Goal: Information Seeking & Learning: Learn about a topic

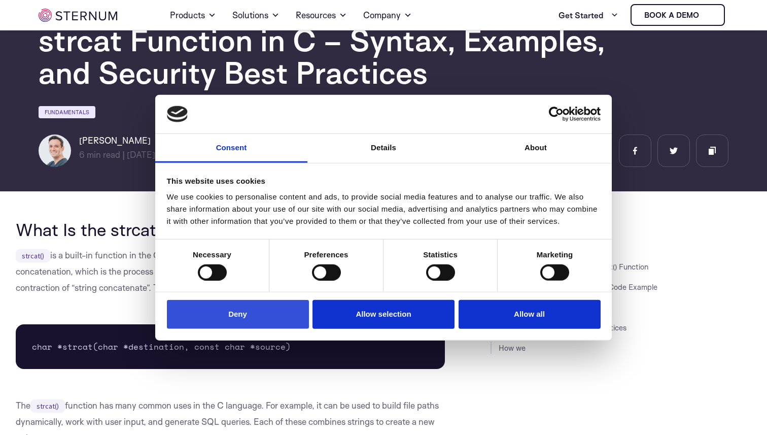
click at [239, 325] on button "Deny" at bounding box center [238, 314] width 142 height 29
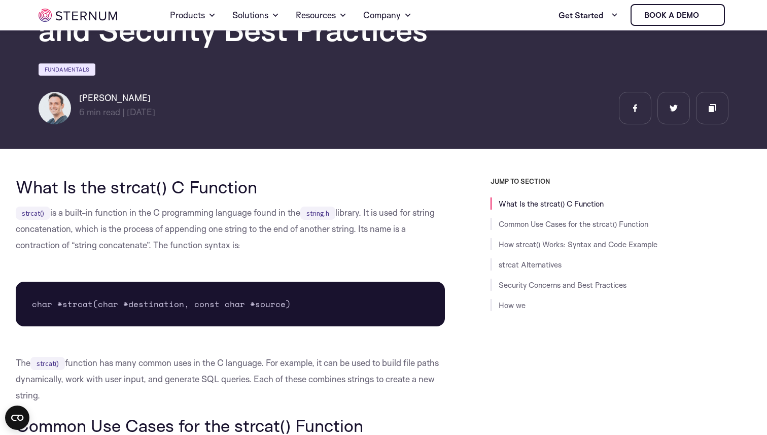
scroll to position [107, 0]
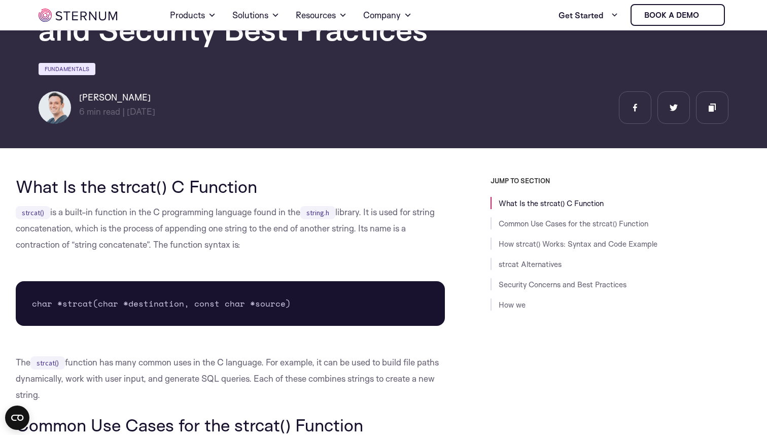
click at [183, 228] on p "strcat() is a built-in function in the C programming language found in the stri…" at bounding box center [230, 228] width 429 height 49
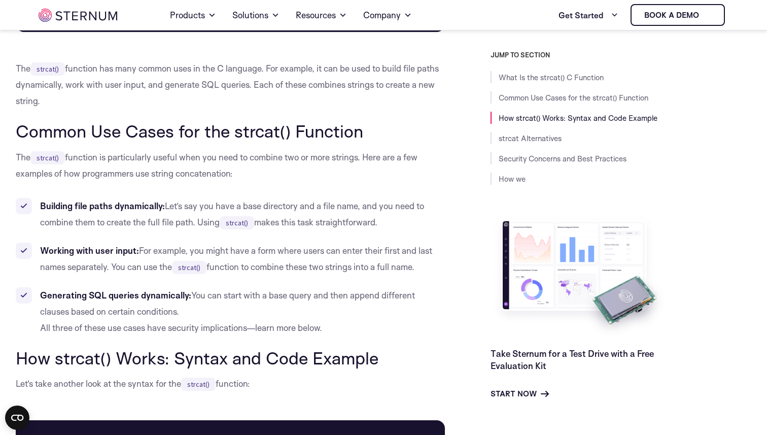
scroll to position [407, 0]
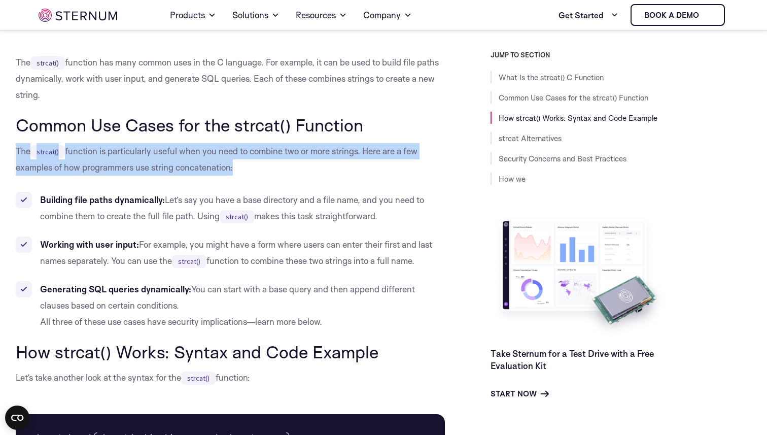
click at [128, 125] on h2 "Common Use Cases for the strcat() Function" at bounding box center [230, 124] width 429 height 19
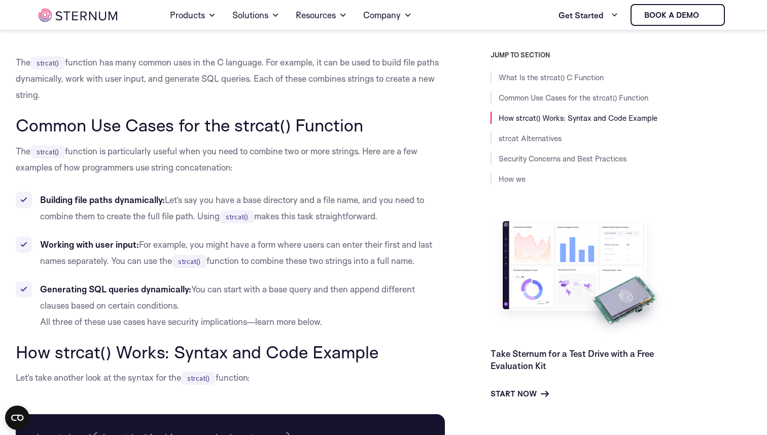
click at [128, 125] on h2 "Common Use Cases for the strcat() Function" at bounding box center [230, 124] width 429 height 19
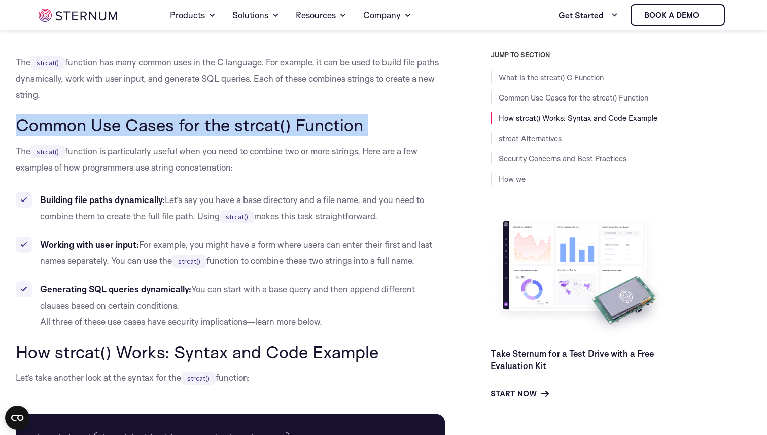
click at [138, 147] on p "The strcat() function is particularly useful when you need to combine two or mo…" at bounding box center [230, 159] width 429 height 32
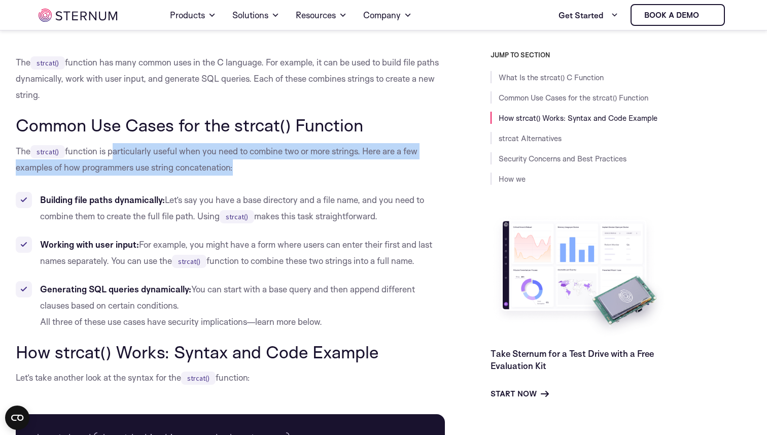
drag, startPoint x: 138, startPoint y: 147, endPoint x: 198, endPoint y: 169, distance: 63.7
click at [198, 169] on p "The strcat() function is particularly useful when you need to combine two or mo…" at bounding box center [230, 159] width 429 height 32
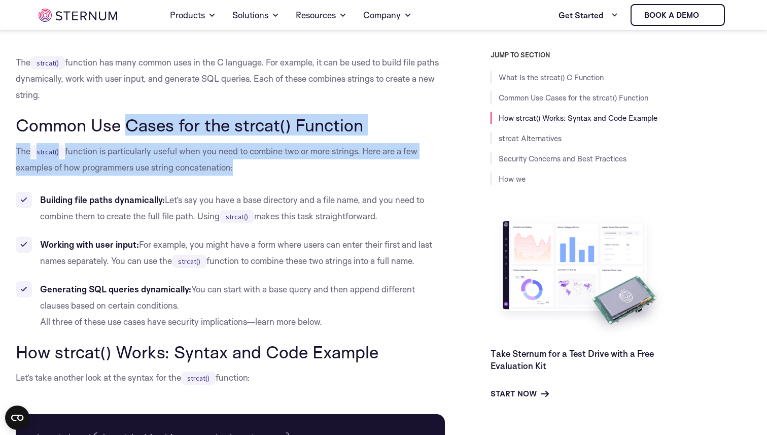
drag, startPoint x: 198, startPoint y: 169, endPoint x: 125, endPoint y: 119, distance: 88.3
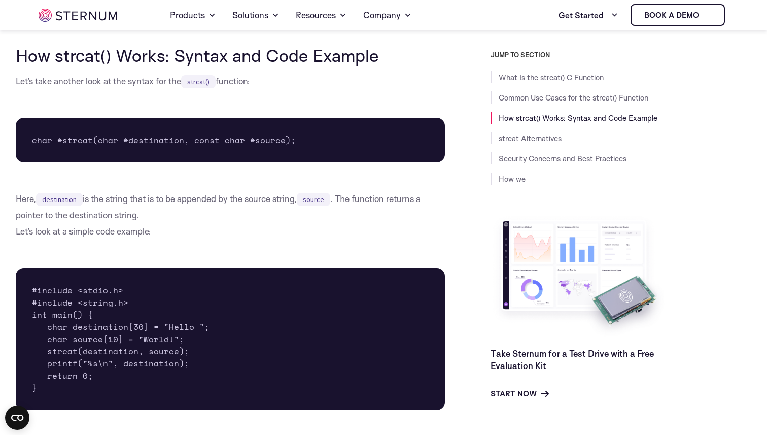
scroll to position [717, 0]
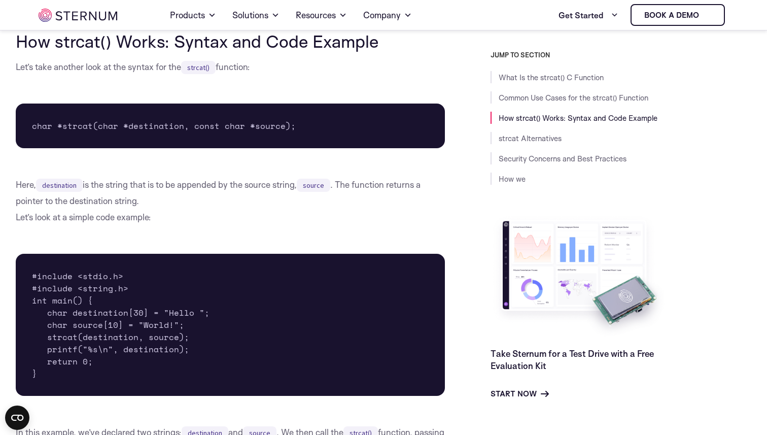
click at [114, 181] on p "Here, destination is the string that is to be appended by the source string, so…" at bounding box center [230, 200] width 429 height 49
drag, startPoint x: 114, startPoint y: 181, endPoint x: 289, endPoint y: 179, distance: 174.9
click at [289, 179] on p "Here, destination is the string that is to be appended by the source string, so…" at bounding box center [230, 200] width 429 height 49
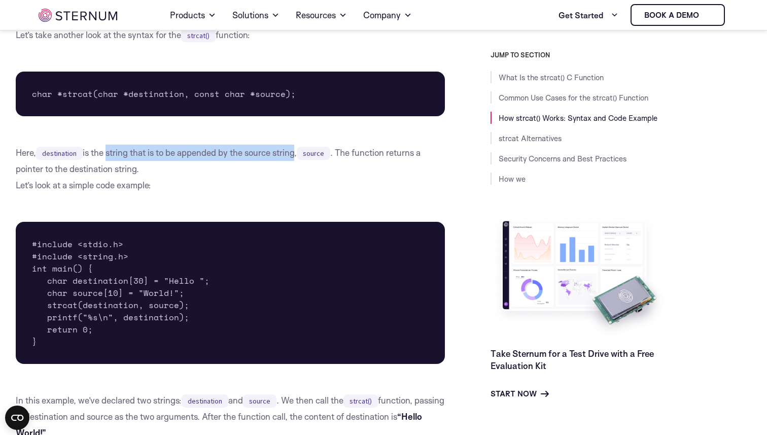
scroll to position [749, 0]
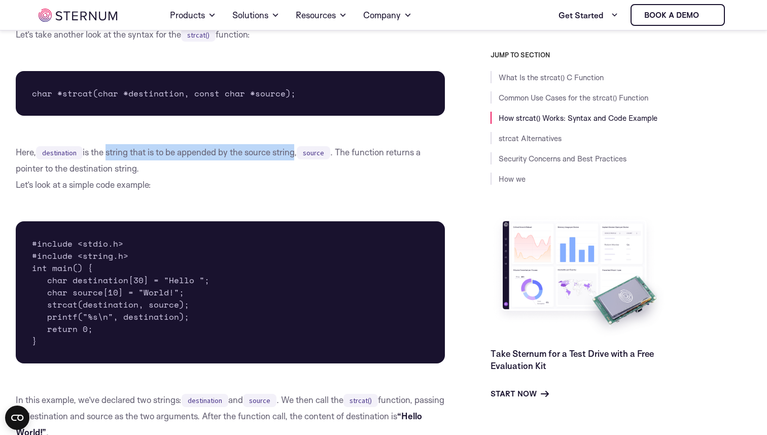
click at [238, 186] on p "Here, destination is the string that is to be appended by the source string, so…" at bounding box center [230, 168] width 429 height 49
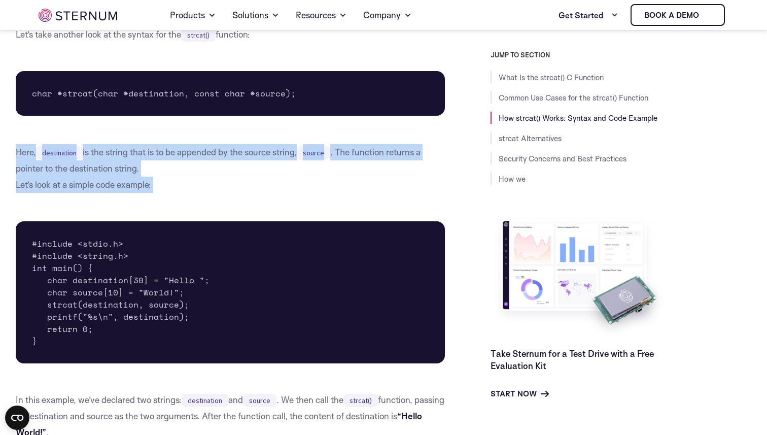
drag, startPoint x: 238, startPoint y: 186, endPoint x: 241, endPoint y: 153, distance: 33.7
click at [241, 153] on p "Here, destination is the string that is to be appended by the source string, so…" at bounding box center [230, 168] width 429 height 49
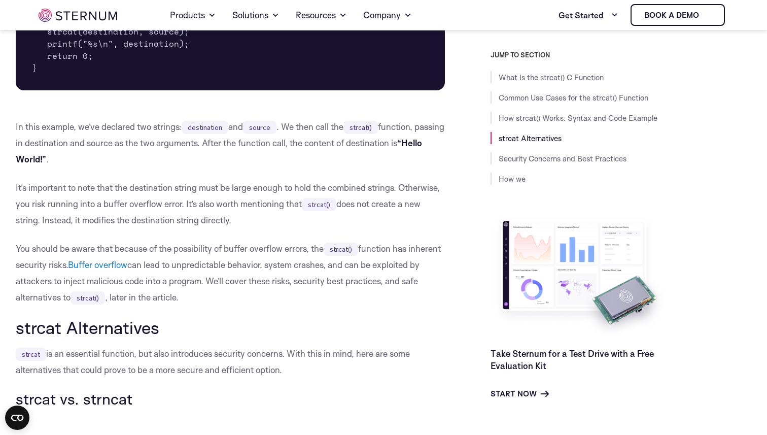
scroll to position [1023, 0]
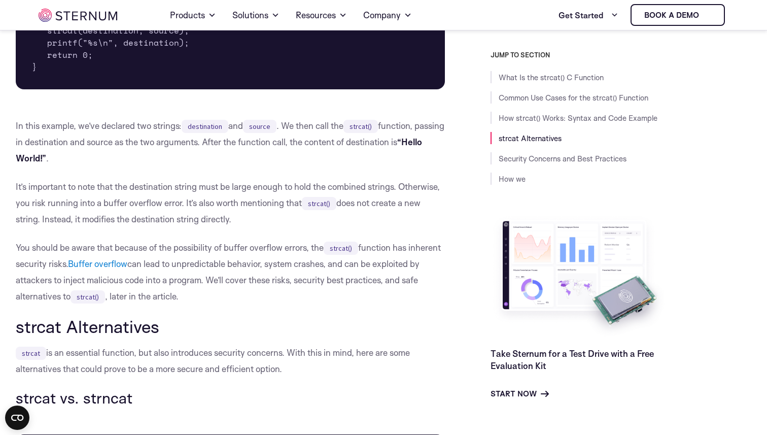
click at [223, 189] on p "It’s important to note that the destination string must be large enough to hold…" at bounding box center [230, 202] width 429 height 49
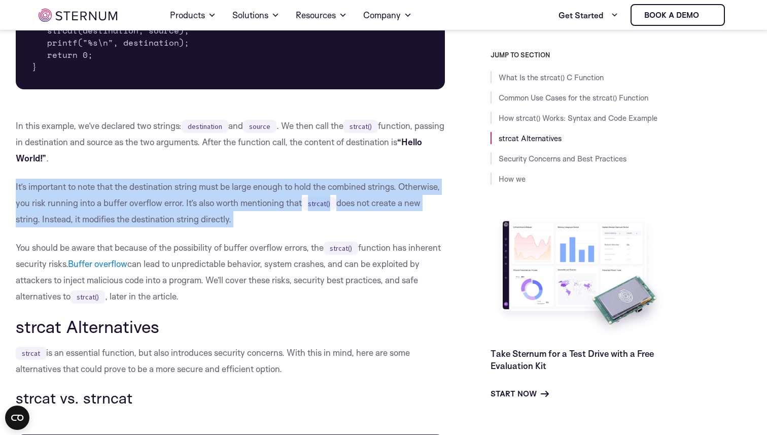
drag, startPoint x: 223, startPoint y: 189, endPoint x: 244, endPoint y: 207, distance: 27.7
click at [243, 205] on p "It’s important to note that the destination string must be large enough to hold…" at bounding box center [230, 202] width 429 height 49
click at [244, 207] on p "It’s important to note that the destination string must be large enough to hold…" at bounding box center [230, 202] width 429 height 49
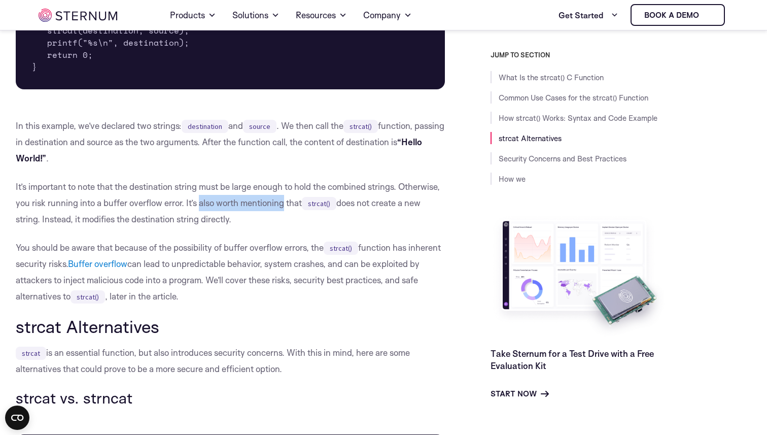
drag, startPoint x: 244, startPoint y: 207, endPoint x: 322, endPoint y: 202, distance: 78.2
click at [322, 202] on p "It’s important to note that the destination string must be large enough to hold…" at bounding box center [230, 202] width 429 height 49
click at [205, 221] on p "It’s important to note that the destination string must be large enough to hold…" at bounding box center [230, 202] width 429 height 49
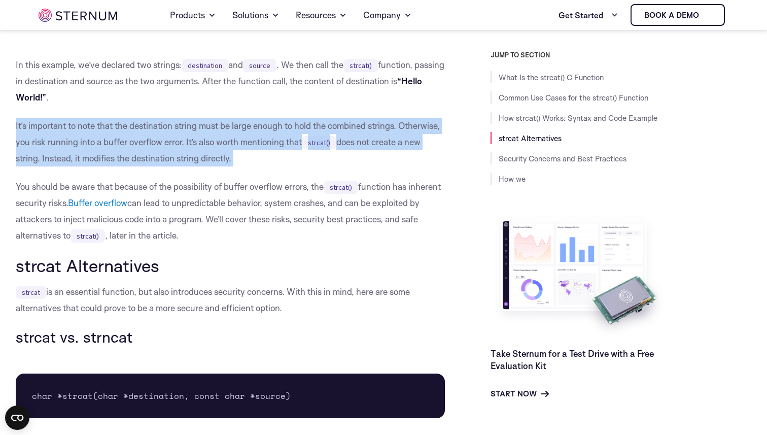
scroll to position [1093, 0]
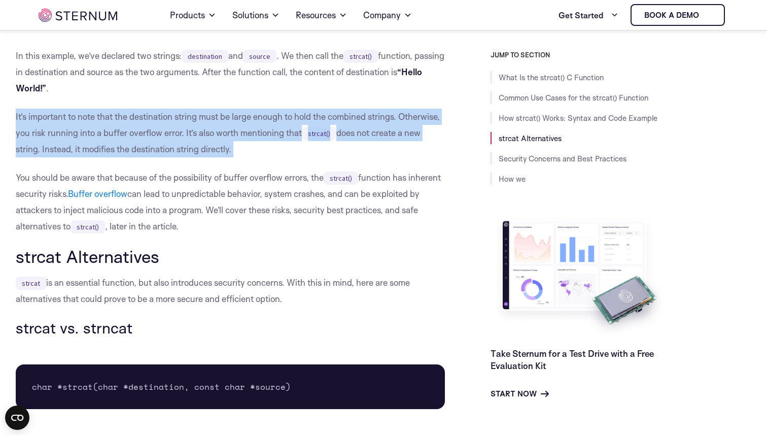
click at [209, 202] on p "You should be aware that because of the possibility of buffer overflow errors, …" at bounding box center [230, 201] width 429 height 65
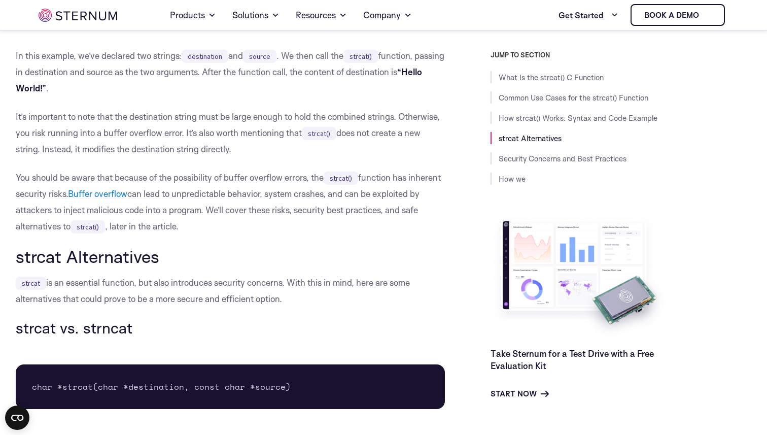
click at [209, 202] on p "You should be aware that because of the possibility of buffer overflow errors, …" at bounding box center [230, 201] width 429 height 65
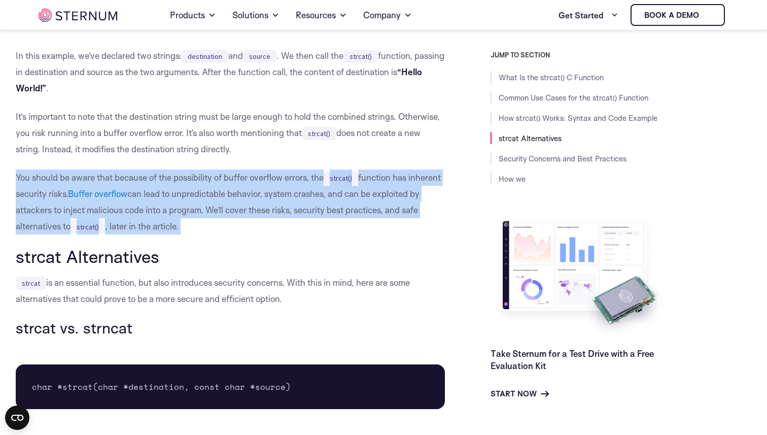
click at [209, 202] on p "You should be aware that because of the possibility of buffer overflow errors, …" at bounding box center [230, 201] width 429 height 65
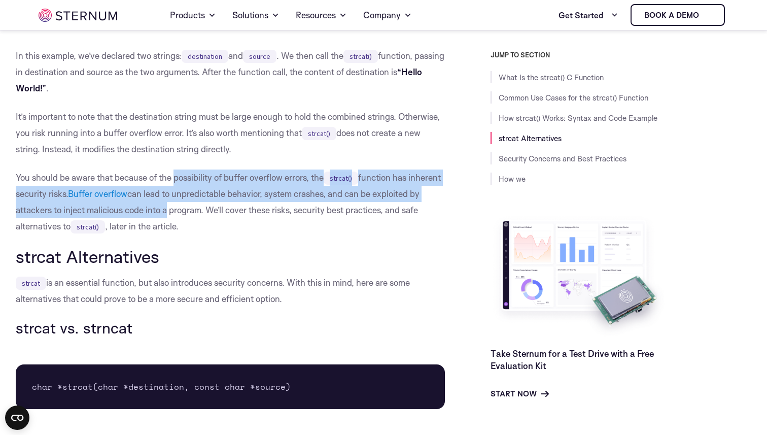
drag, startPoint x: 209, startPoint y: 202, endPoint x: 211, endPoint y: 170, distance: 32.0
click at [211, 170] on p "You should be aware that because of the possibility of buffer overflow errors, …" at bounding box center [230, 201] width 429 height 65
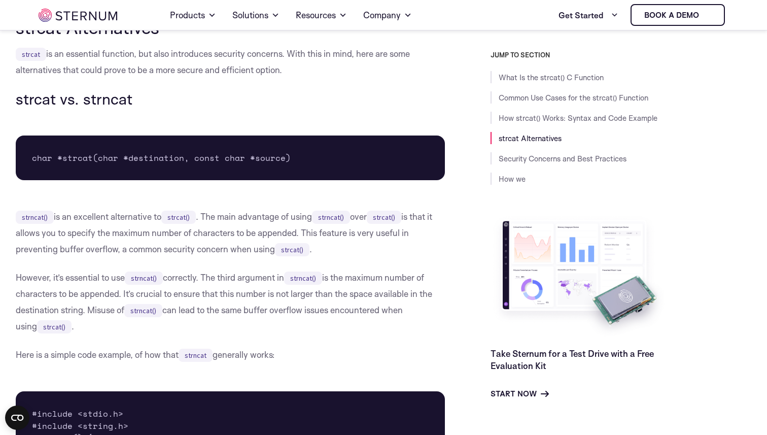
scroll to position [1332, 0]
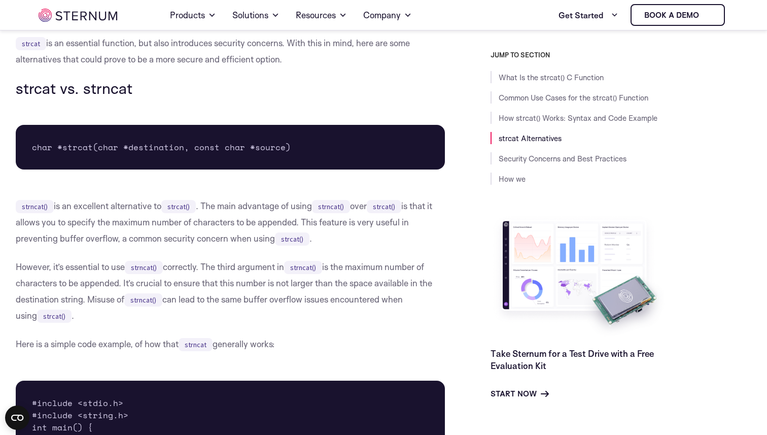
click at [163, 218] on p "strncat() is an excellent alternative to strcat() . The main advantage of using…" at bounding box center [230, 222] width 429 height 49
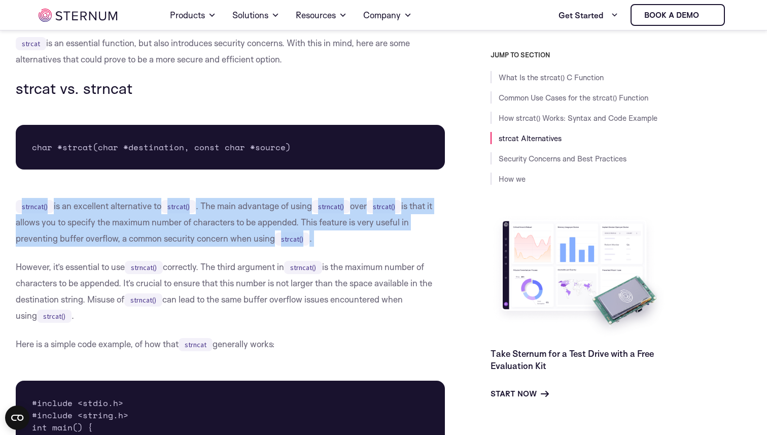
click at [163, 218] on p "strncat() is an excellent alternative to strcat() . The main advantage of using…" at bounding box center [230, 222] width 429 height 49
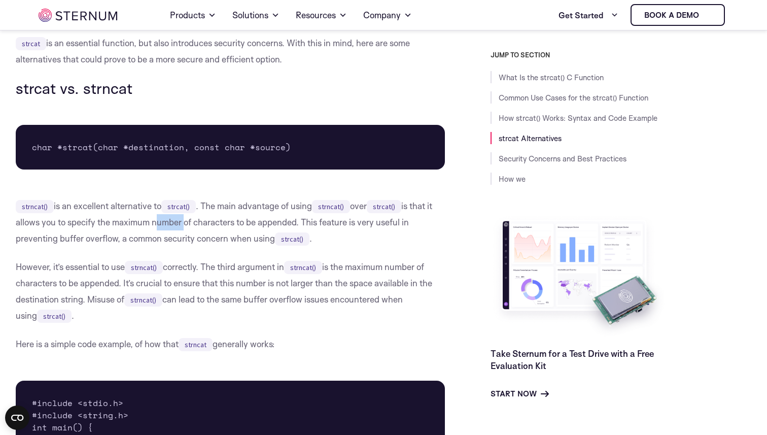
click at [163, 218] on p "strncat() is an excellent alternative to strcat() . The main advantage of using…" at bounding box center [230, 222] width 429 height 49
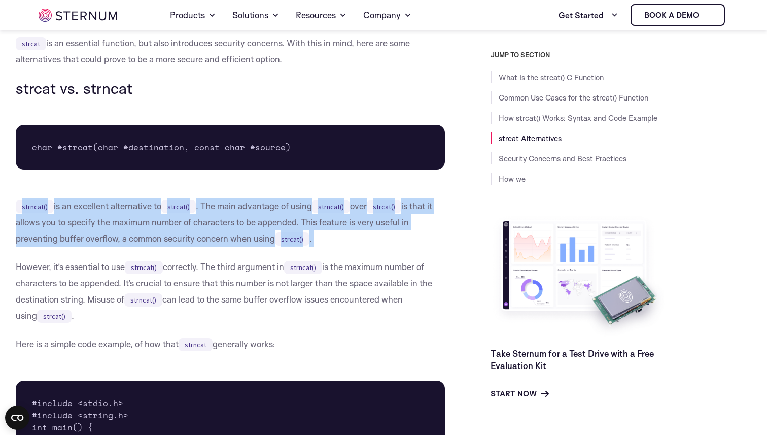
click at [163, 218] on p "strncat() is an excellent alternative to strcat() . The main advantage of using…" at bounding box center [230, 222] width 429 height 49
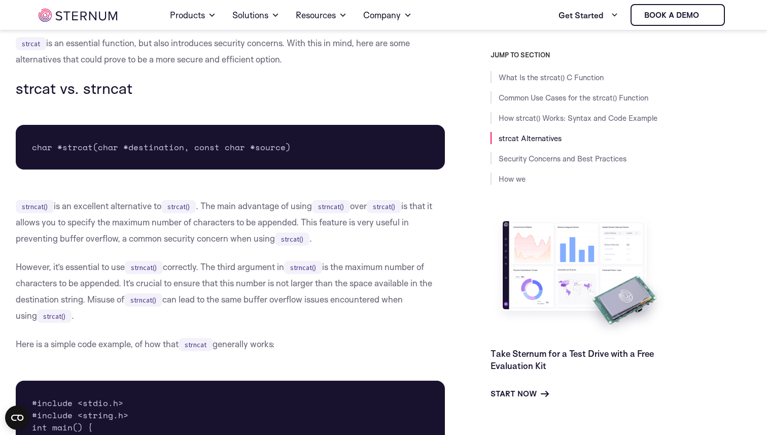
click at [127, 222] on p "strncat() is an excellent alternative to strcat() . The main advantage of using…" at bounding box center [230, 222] width 429 height 49
drag, startPoint x: 127, startPoint y: 222, endPoint x: 276, endPoint y: 222, distance: 149.6
click at [276, 222] on p "strncat() is an excellent alternative to strcat() . The main advantage of using…" at bounding box center [230, 222] width 429 height 49
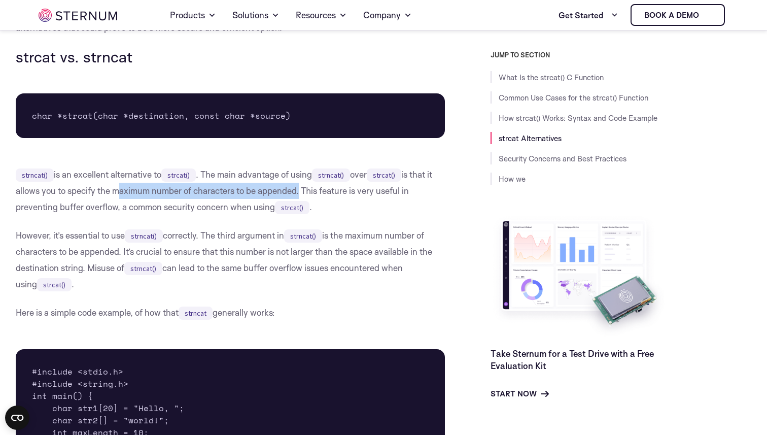
scroll to position [1374, 0]
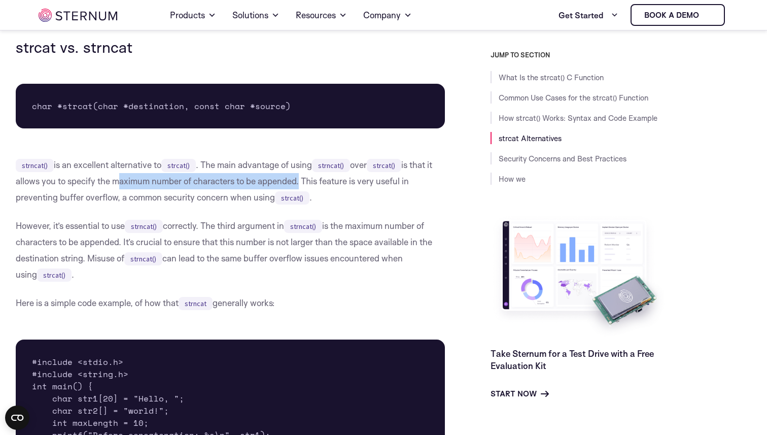
click at [116, 227] on p "However, it’s essential to use strncat() correctly. The third argument in strnc…" at bounding box center [230, 250] width 429 height 65
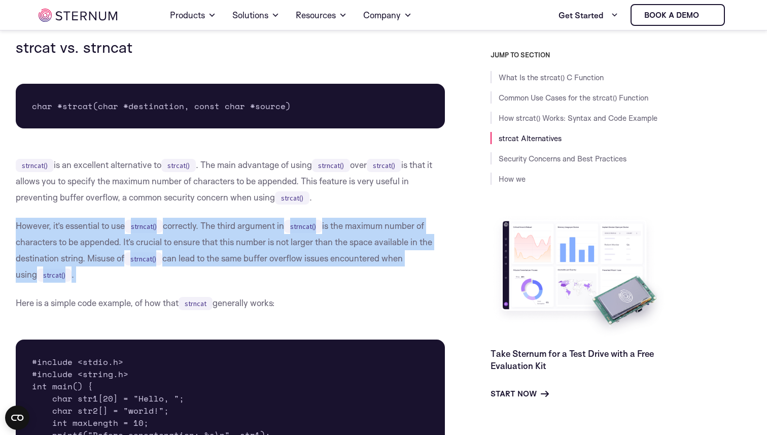
click at [116, 227] on p "However, it’s essential to use strncat() correctly. The third argument in strnc…" at bounding box center [230, 250] width 429 height 65
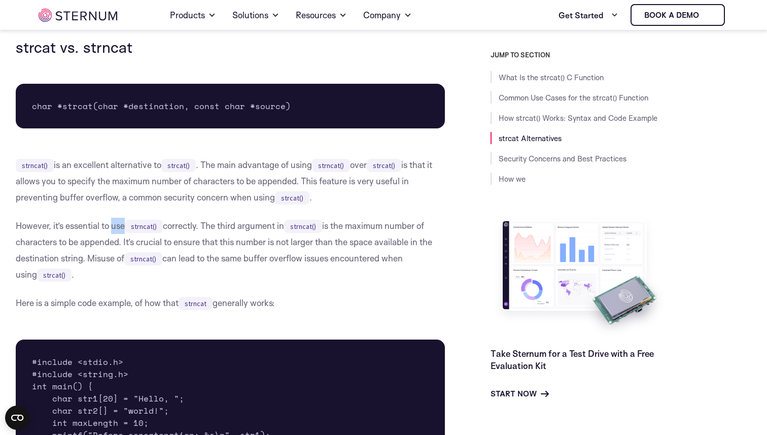
click at [116, 227] on p "However, it’s essential to use strncat() correctly. The third argument in strnc…" at bounding box center [230, 250] width 429 height 65
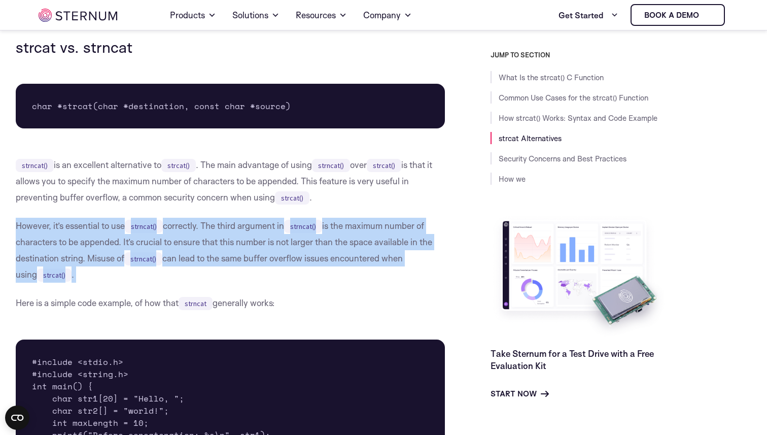
drag, startPoint x: 116, startPoint y: 227, endPoint x: 211, endPoint y: 241, distance: 96.4
click at [211, 241] on p "However, it’s essential to use strncat() correctly. The third argument in strnc…" at bounding box center [230, 250] width 429 height 65
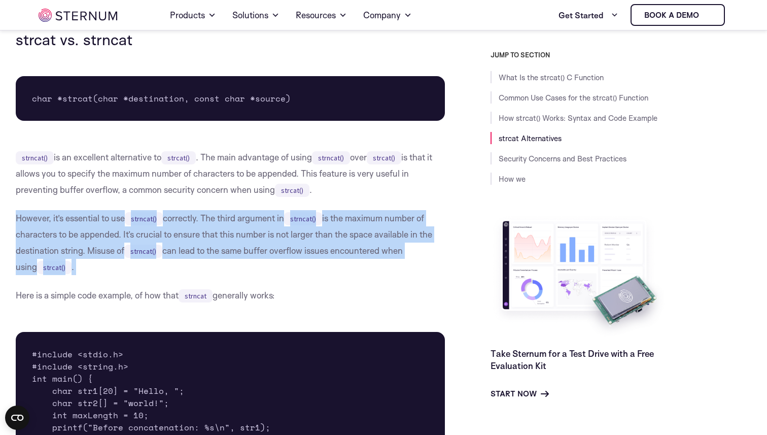
scroll to position [1384, 0]
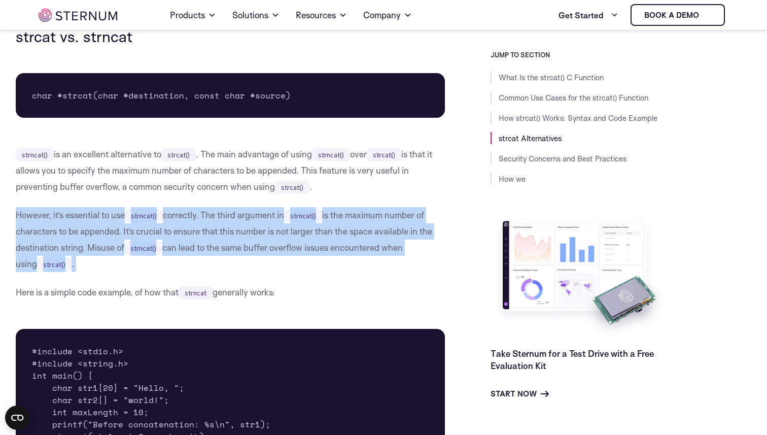
click at [211, 241] on p "However, it’s essential to use strncat() correctly. The third argument in strnc…" at bounding box center [230, 239] width 429 height 65
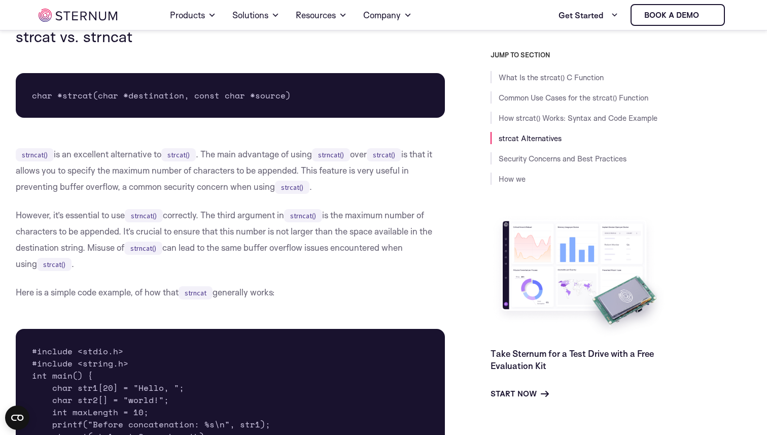
click at [165, 233] on p "However, it’s essential to use strncat() correctly. The third argument in strnc…" at bounding box center [230, 239] width 429 height 65
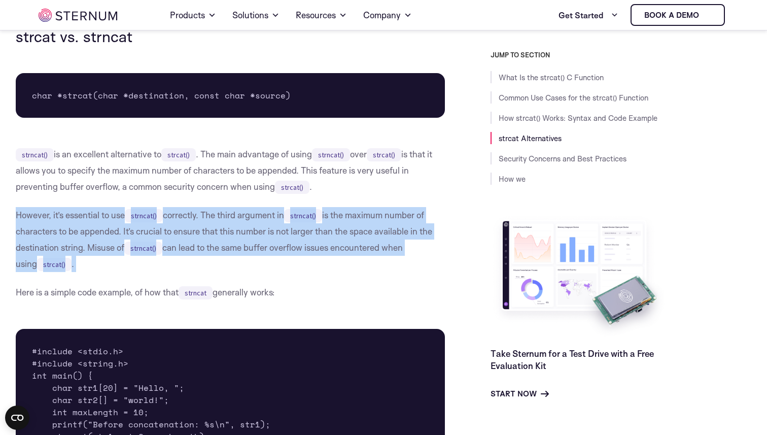
click at [173, 233] on p "However, it’s essential to use strncat() correctly. The third argument in strnc…" at bounding box center [230, 239] width 429 height 65
drag, startPoint x: 173, startPoint y: 233, endPoint x: 120, endPoint y: 249, distance: 55.2
click at [120, 249] on p "However, it’s essential to use strncat() correctly. The third argument in strnc…" at bounding box center [230, 239] width 429 height 65
click at [176, 243] on p "However, it’s essential to use strncat() correctly. The third argument in strnc…" at bounding box center [230, 239] width 429 height 65
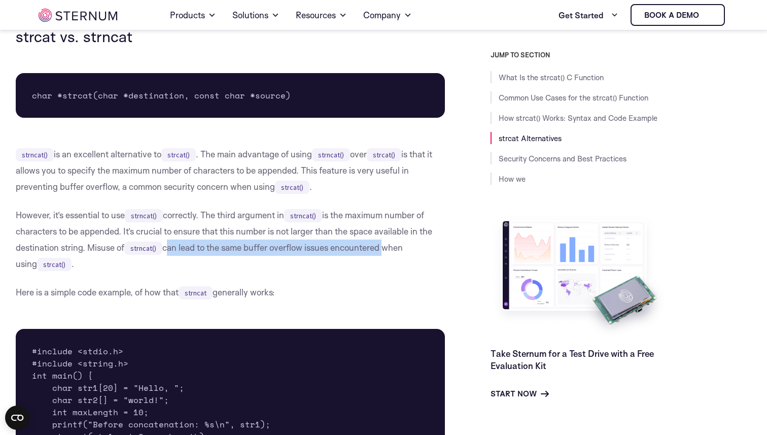
drag, startPoint x: 176, startPoint y: 243, endPoint x: 354, endPoint y: 243, distance: 178.5
click at [356, 243] on p "However, it’s essential to use strncat() correctly. The third argument in strnc…" at bounding box center [230, 239] width 429 height 65
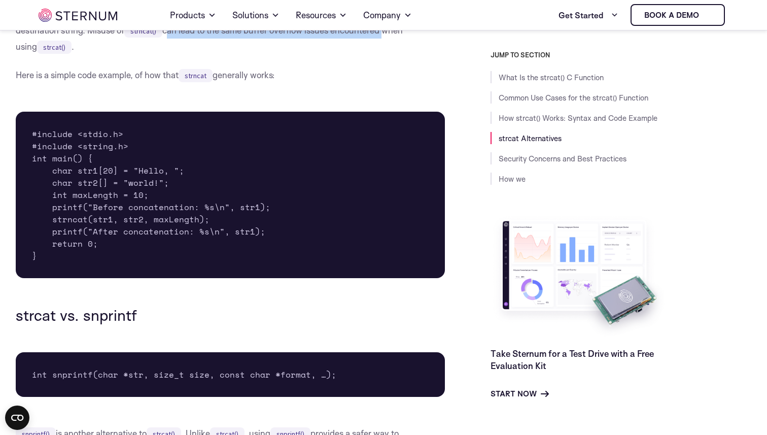
scroll to position [1603, 0]
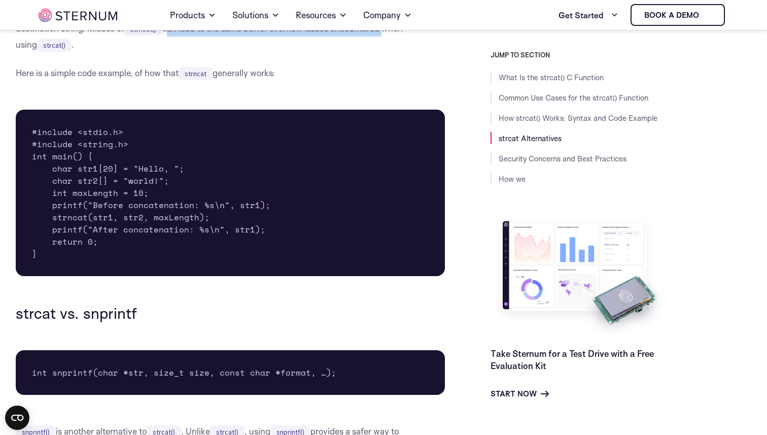
click at [174, 216] on pre "#include <stdio.h> #include <string.h> int main() { char str1[20] = "Hello, "; …" at bounding box center [230, 193] width 429 height 166
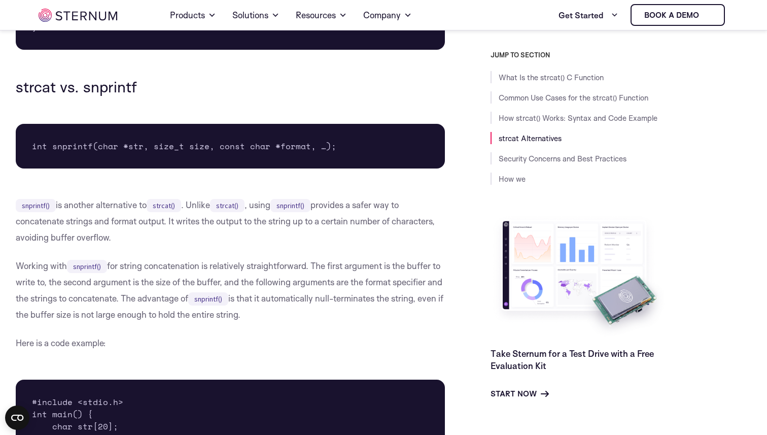
scroll to position [1849, 0]
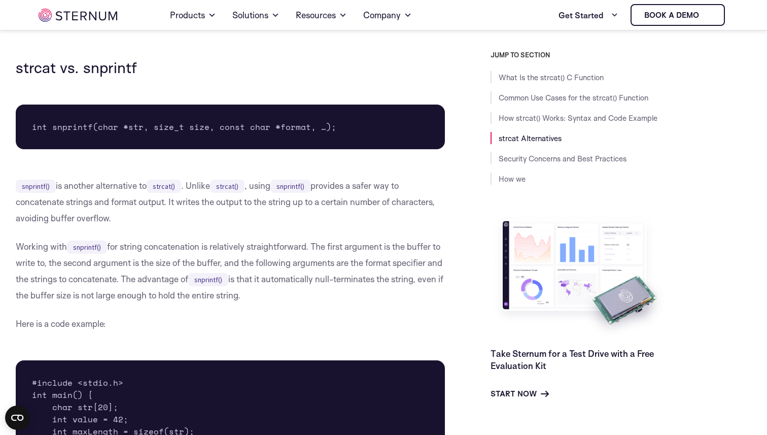
click at [124, 66] on h3 "strcat vs. snprintf" at bounding box center [230, 67] width 429 height 17
click at [128, 178] on p "snprintf() is another alternative to strcat() . Unlike strcat() , using snprint…" at bounding box center [230, 201] width 429 height 49
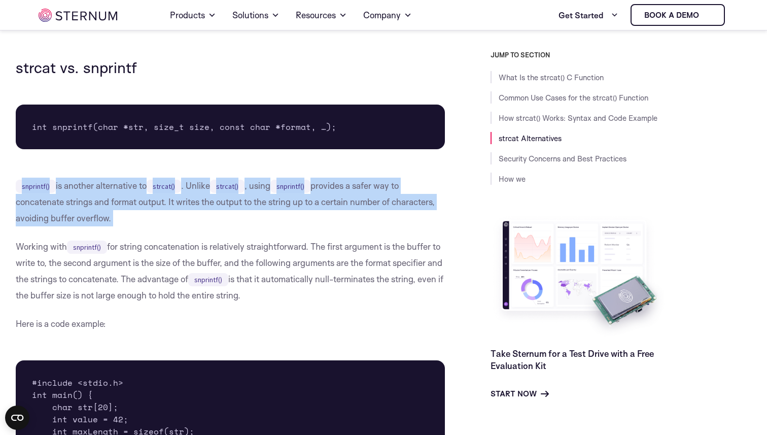
click at [167, 181] on code "strcat()" at bounding box center [164, 185] width 34 height 13
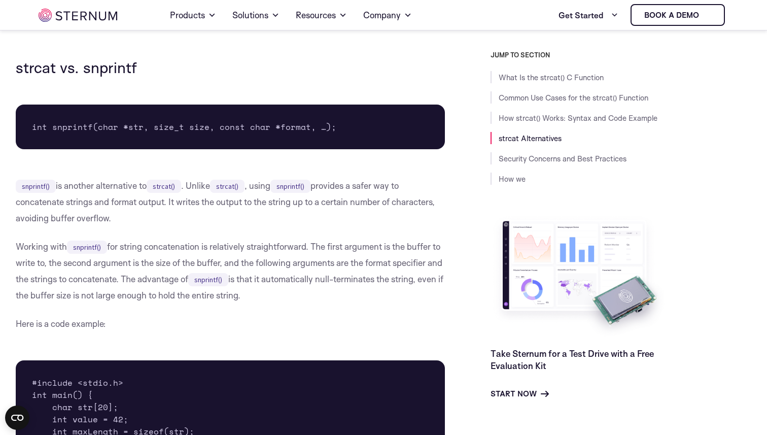
click at [195, 184] on p "snprintf() is another alternative to strcat() . Unlike strcat() , using snprint…" at bounding box center [230, 201] width 429 height 49
click at [309, 189] on code "snprintf()" at bounding box center [290, 185] width 40 height 13
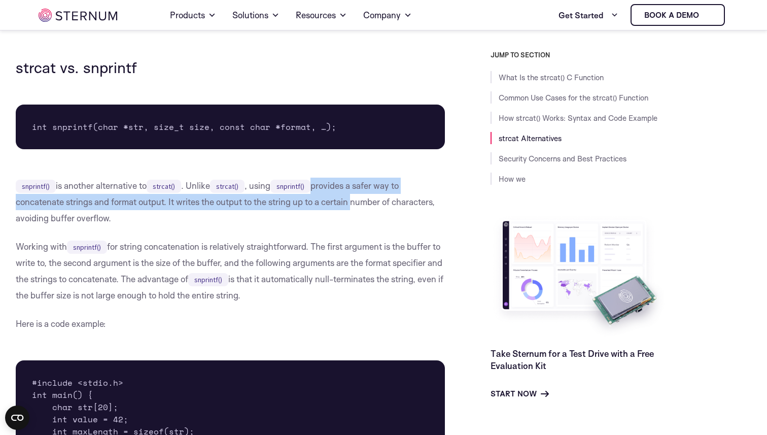
drag, startPoint x: 309, startPoint y: 189, endPoint x: 328, endPoint y: 198, distance: 21.5
click at [328, 198] on p "snprintf() is another alternative to strcat() . Unlike strcat() , using snprint…" at bounding box center [230, 201] width 429 height 49
drag, startPoint x: 328, startPoint y: 198, endPoint x: 328, endPoint y: 189, distance: 9.6
click at [328, 189] on p "snprintf() is another alternative to strcat() . Unlike strcat() , using snprint…" at bounding box center [230, 201] width 429 height 49
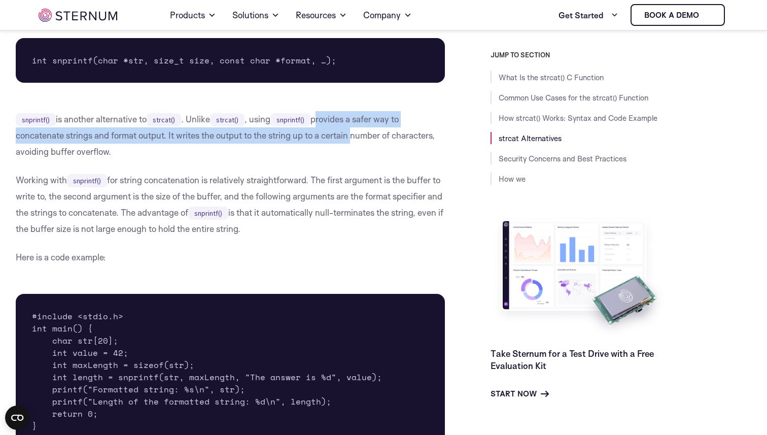
scroll to position [1925, 0]
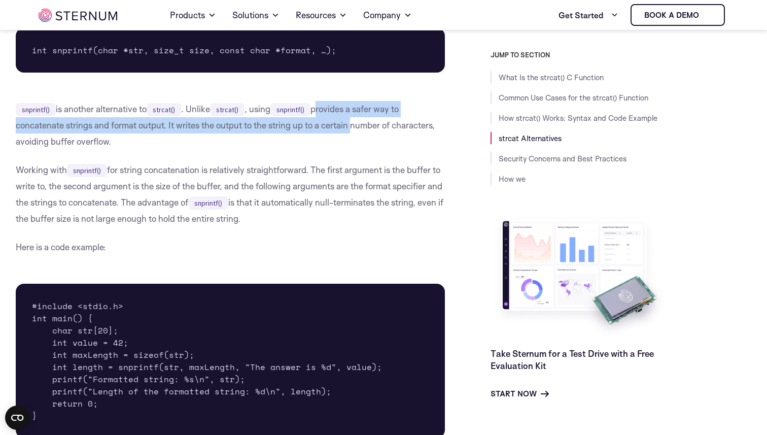
click at [213, 167] on p "Working with snprintf() for string concatenation is relatively straightforward.…" at bounding box center [230, 194] width 429 height 65
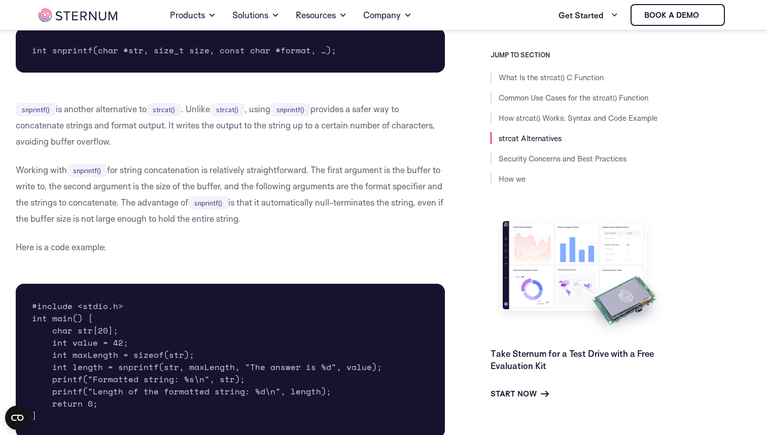
click at [213, 167] on p "Working with snprintf() for string concatenation is relatively straightforward.…" at bounding box center [230, 194] width 429 height 65
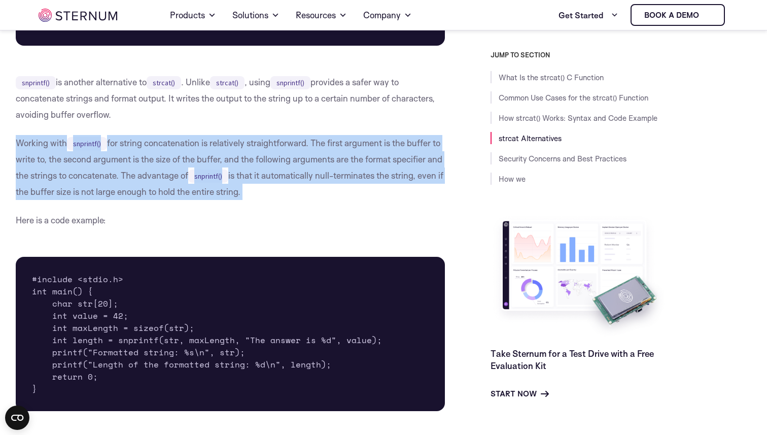
scroll to position [1953, 0]
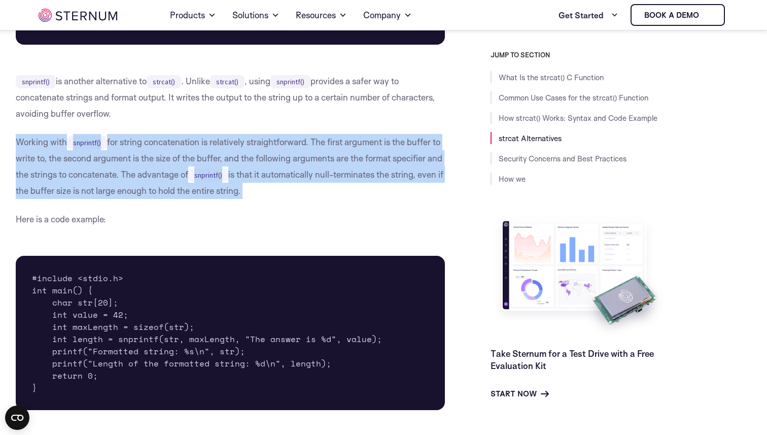
click at [133, 190] on p "Working with snprintf() for string concatenation is relatively straightforward.…" at bounding box center [230, 166] width 429 height 65
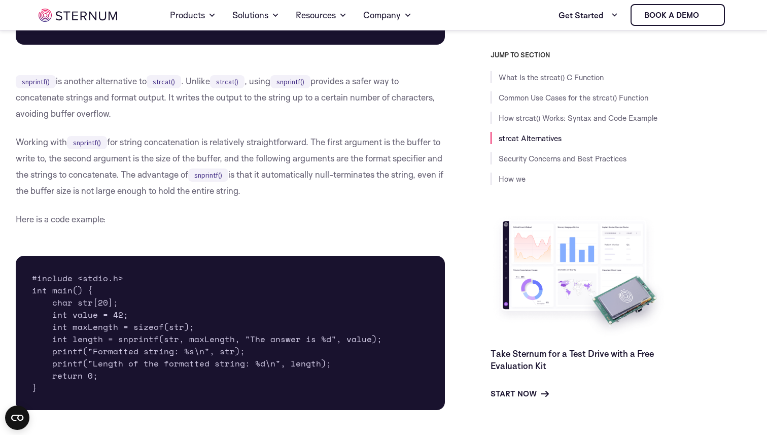
click at [133, 190] on p "Working with snprintf() for string concatenation is relatively straightforward.…" at bounding box center [230, 166] width 429 height 65
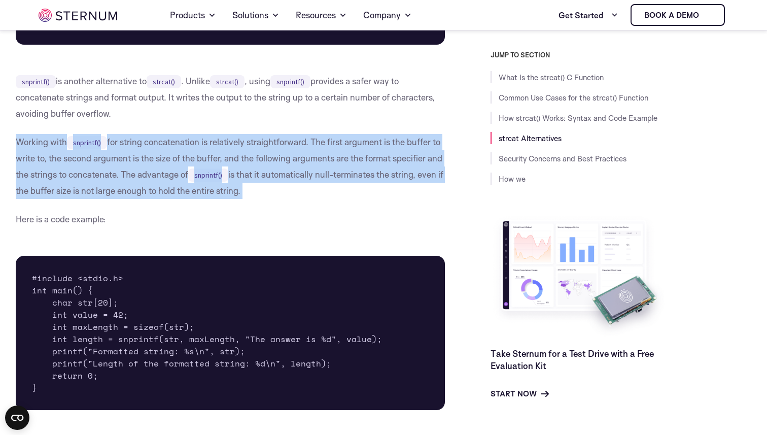
click at [133, 190] on p "Working with snprintf() for string concatenation is relatively straightforward.…" at bounding box center [230, 166] width 429 height 65
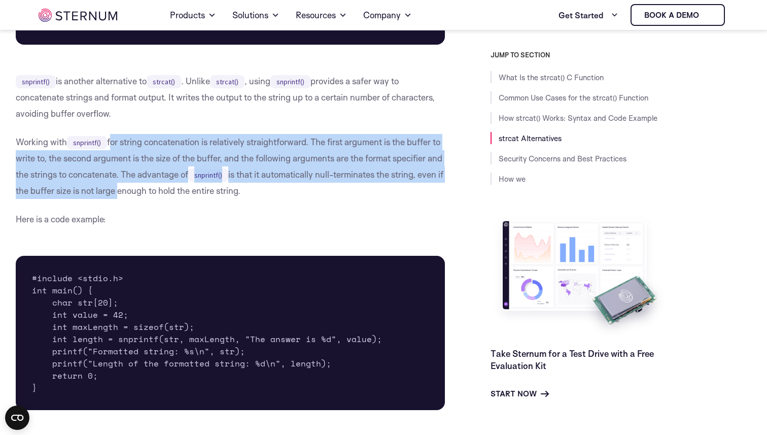
drag, startPoint x: 133, startPoint y: 190, endPoint x: 119, endPoint y: 143, distance: 48.8
click at [119, 143] on p "Working with snprintf() for string concatenation is relatively straightforward.…" at bounding box center [230, 166] width 429 height 65
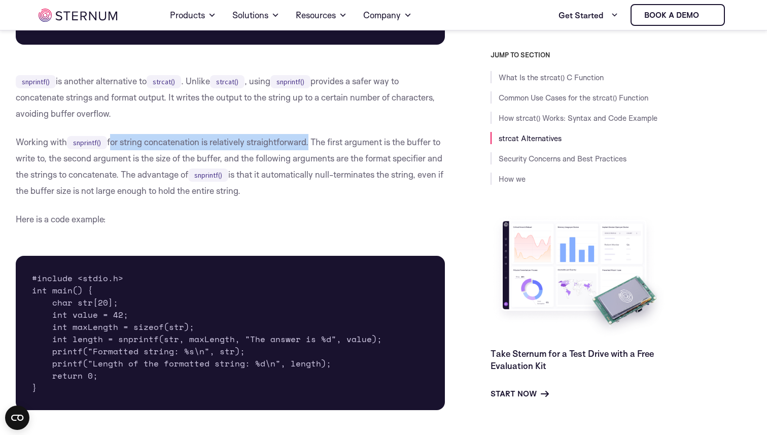
drag, startPoint x: 119, startPoint y: 143, endPoint x: 282, endPoint y: 142, distance: 162.8
click at [283, 142] on p "Working with snprintf() for string concatenation is relatively straightforward.…" at bounding box center [230, 166] width 429 height 65
click at [282, 142] on p "Working with snprintf() for string concatenation is relatively straightforward.…" at bounding box center [230, 166] width 429 height 65
drag, startPoint x: 282, startPoint y: 142, endPoint x: 103, endPoint y: 128, distance: 179.0
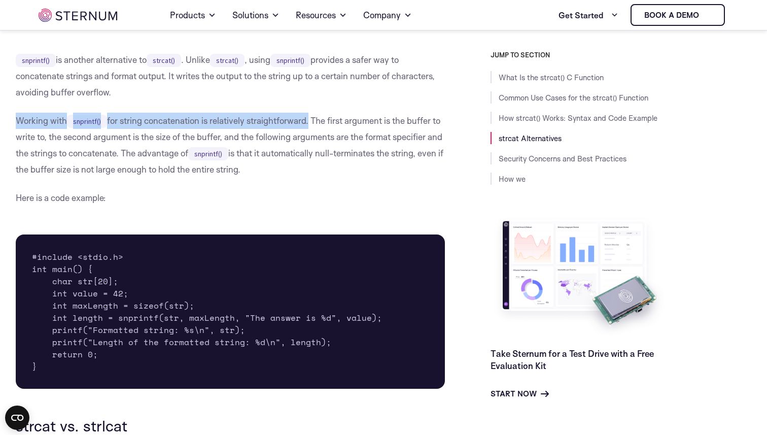
scroll to position [1976, 0]
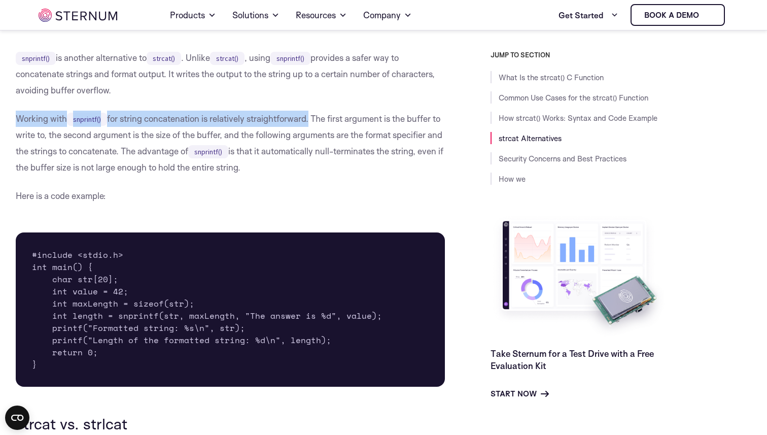
click at [51, 130] on p "Working with snprintf() for string concatenation is relatively straightforward.…" at bounding box center [230, 143] width 429 height 65
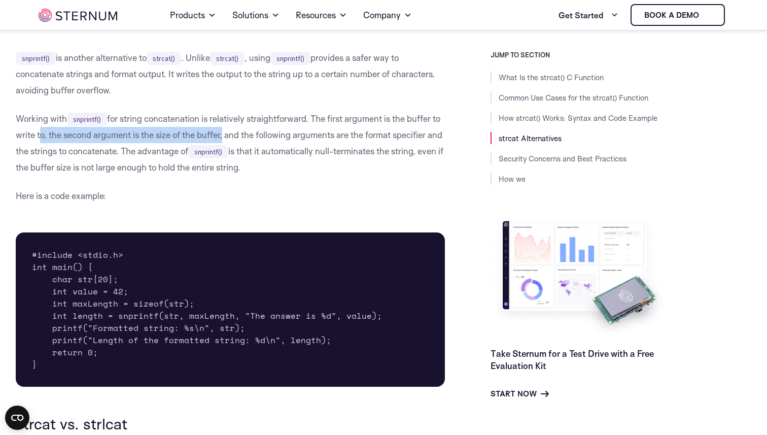
drag, startPoint x: 51, startPoint y: 130, endPoint x: 213, endPoint y: 131, distance: 162.3
click at [225, 132] on p "Working with snprintf() for string concatenation is relatively straightforward.…" at bounding box center [230, 143] width 429 height 65
click at [213, 131] on p "Working with snprintf() for string concatenation is relatively straightforward.…" at bounding box center [230, 143] width 429 height 65
drag, startPoint x: 217, startPoint y: 132, endPoint x: 59, endPoint y: 132, distance: 157.7
click at [59, 132] on p "Working with snprintf() for string concatenation is relatively straightforward.…" at bounding box center [230, 143] width 429 height 65
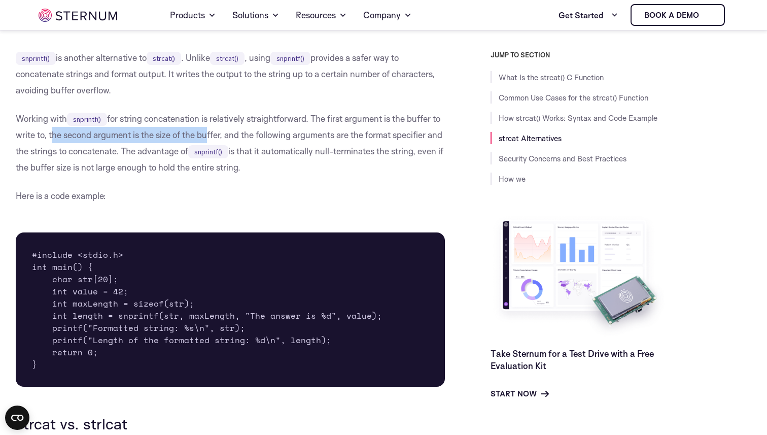
click at [290, 135] on p "Working with snprintf() for string concatenation is relatively straightforward.…" at bounding box center [230, 143] width 429 height 65
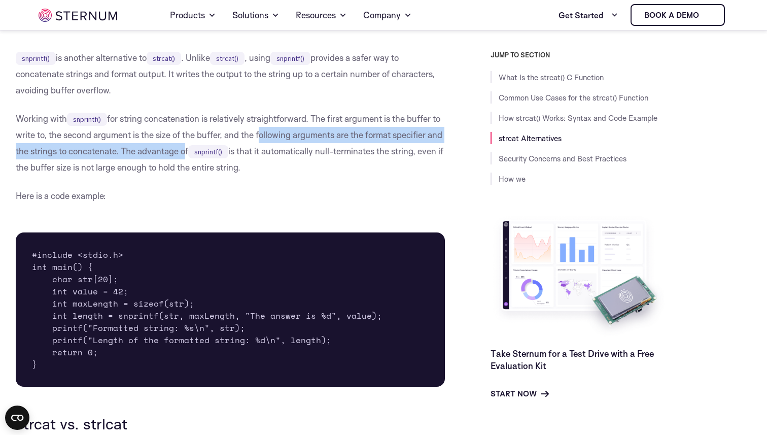
drag, startPoint x: 290, startPoint y: 135, endPoint x: 193, endPoint y: 151, distance: 98.2
click at [195, 152] on p "Working with snprintf() for string concatenation is relatively straightforward.…" at bounding box center [230, 143] width 429 height 65
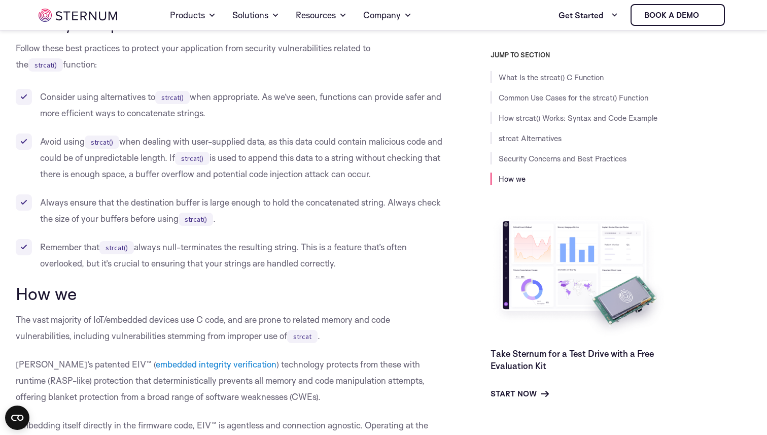
scroll to position [3798, 0]
